Goal: Obtain resource: Download file/media

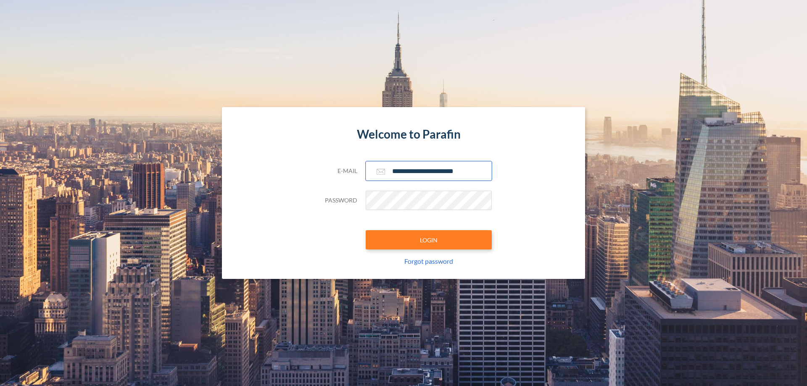
type input "**********"
click at [429, 240] on button "LOGIN" at bounding box center [429, 239] width 126 height 19
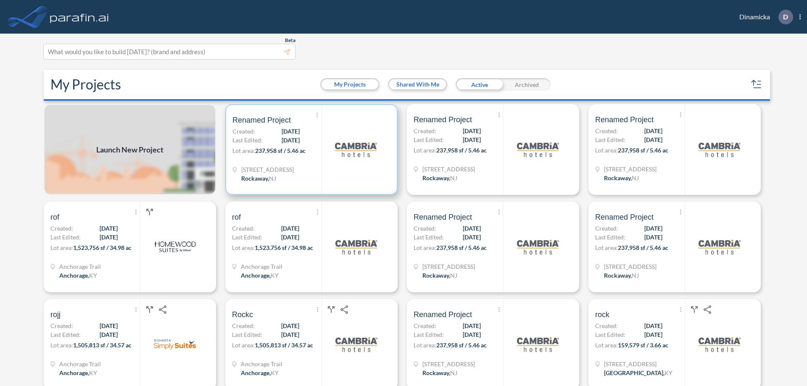
scroll to position [2, 0]
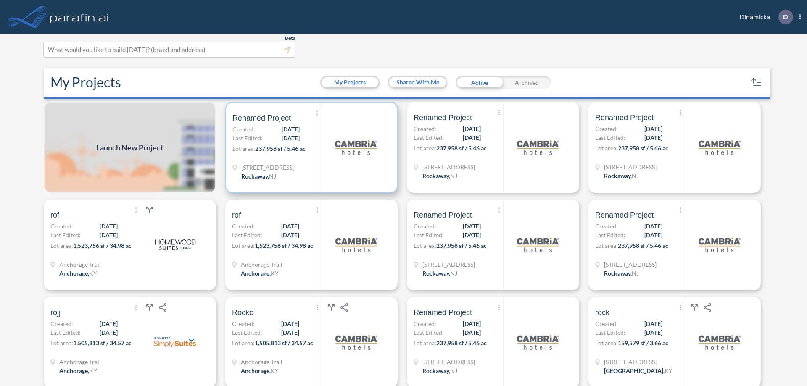
click at [310, 148] on p "Lot area: 237,958 sf / 5.46 ac" at bounding box center [276, 150] width 89 height 12
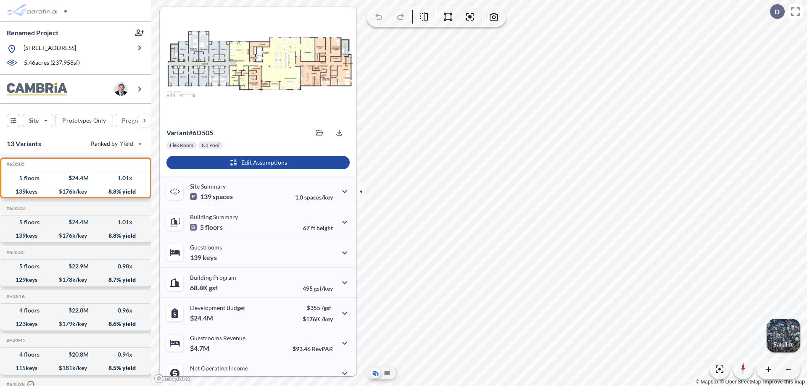
scroll to position [42, 0]
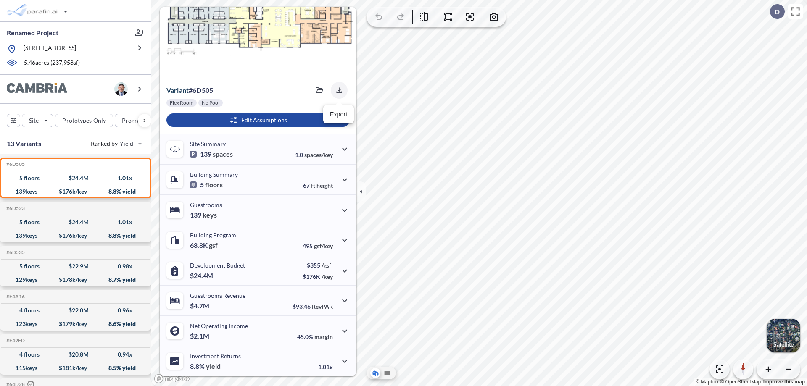
click at [337, 90] on icon "button" at bounding box center [338, 89] width 5 height 5
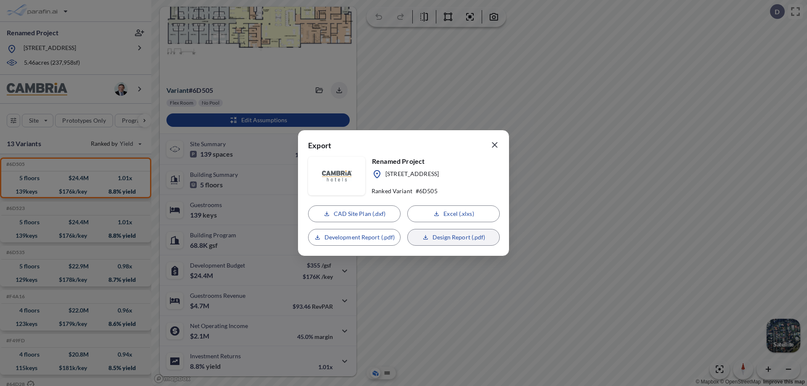
click at [453, 237] on p "Design Report (.pdf)" at bounding box center [458, 237] width 53 height 8
